Goal: Task Accomplishment & Management: Use online tool/utility

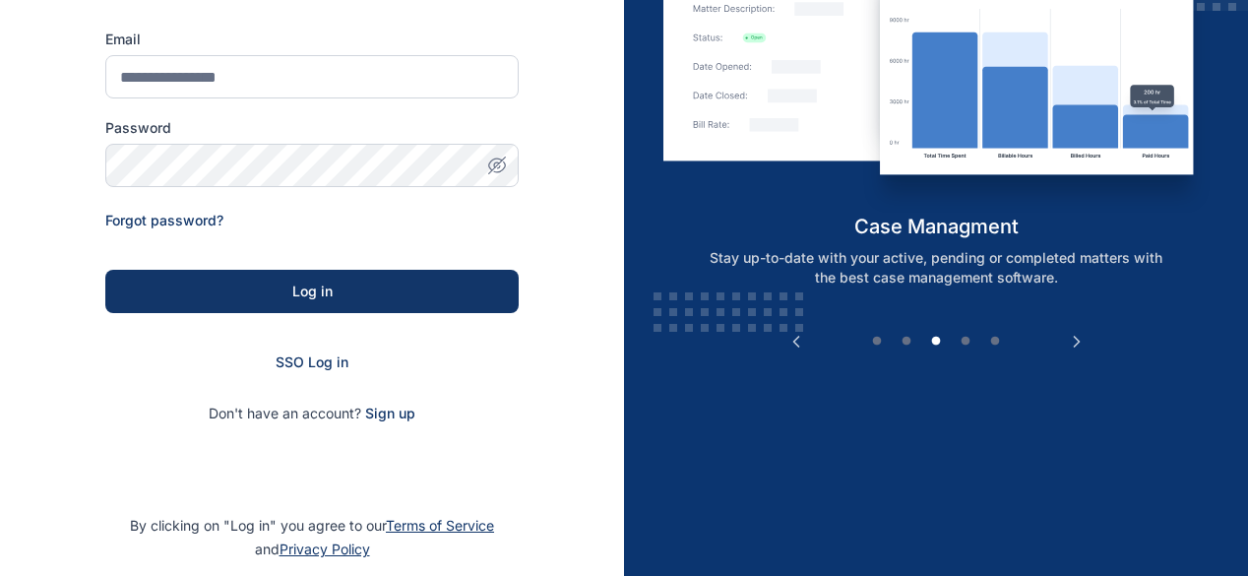
scroll to position [247, 0]
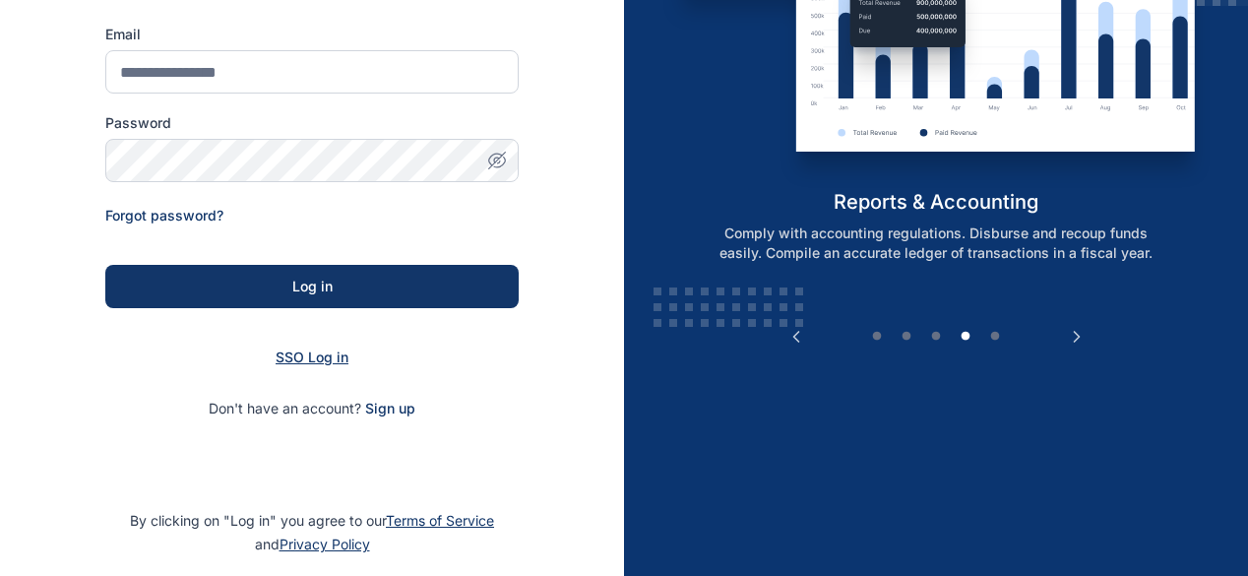
click at [310, 351] on span "SSO Log in" at bounding box center [312, 356] width 73 height 17
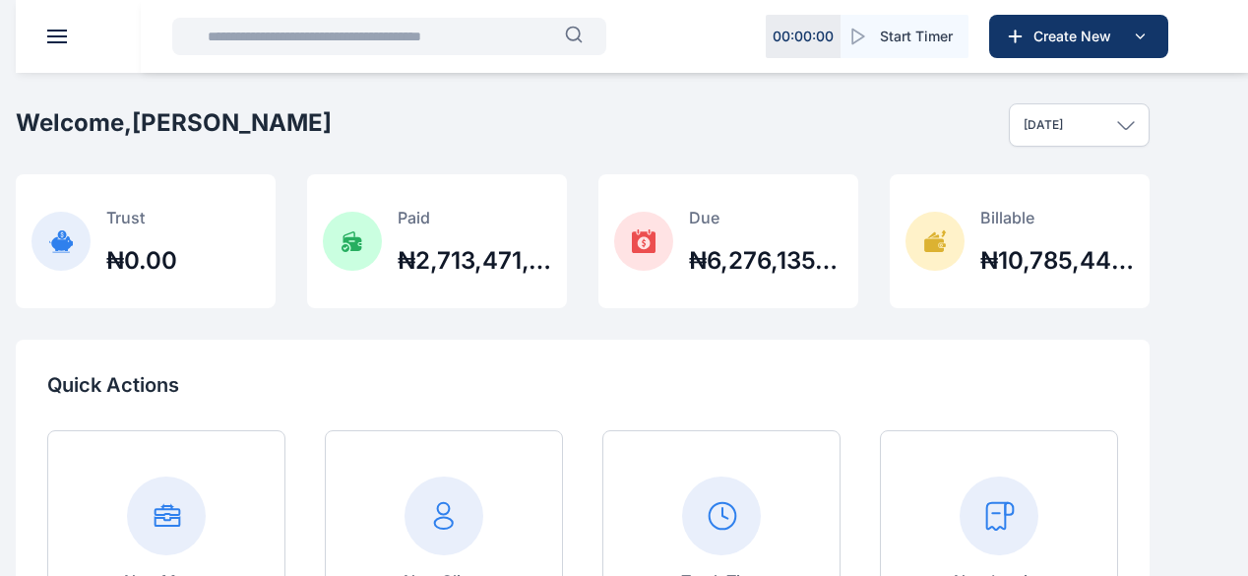
click at [0, 0] on icon at bounding box center [0, 0] width 0 height 0
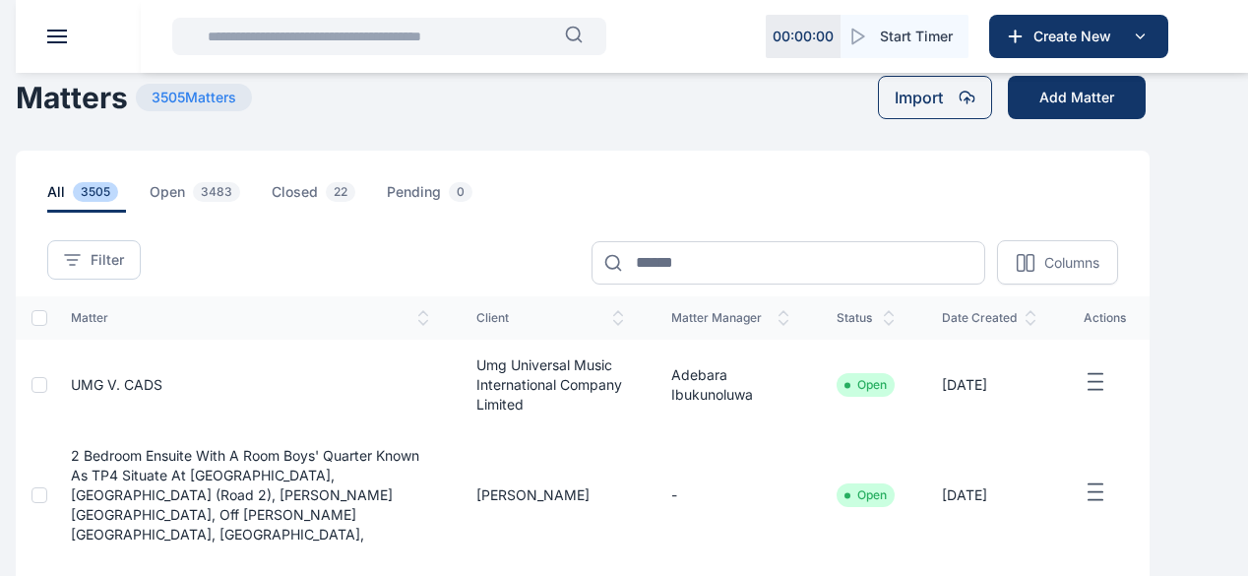
click at [1107, 394] on icon "button" at bounding box center [1096, 382] width 24 height 25
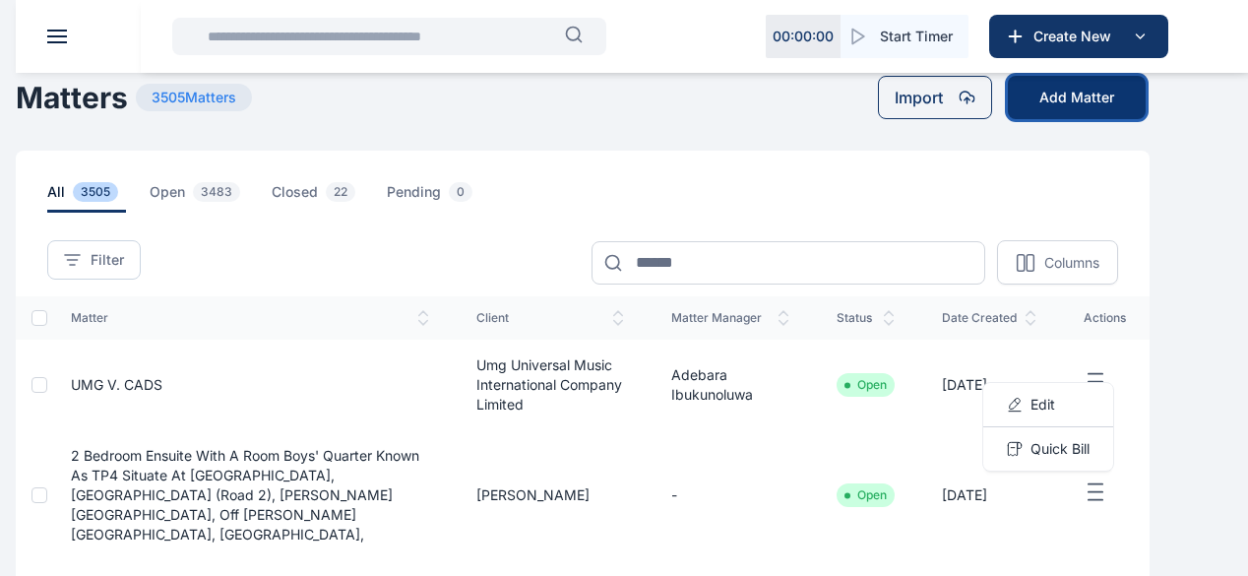
click at [1102, 112] on button "Add Matter" at bounding box center [1077, 97] width 138 height 43
